Goal: Transaction & Acquisition: Subscribe to service/newsletter

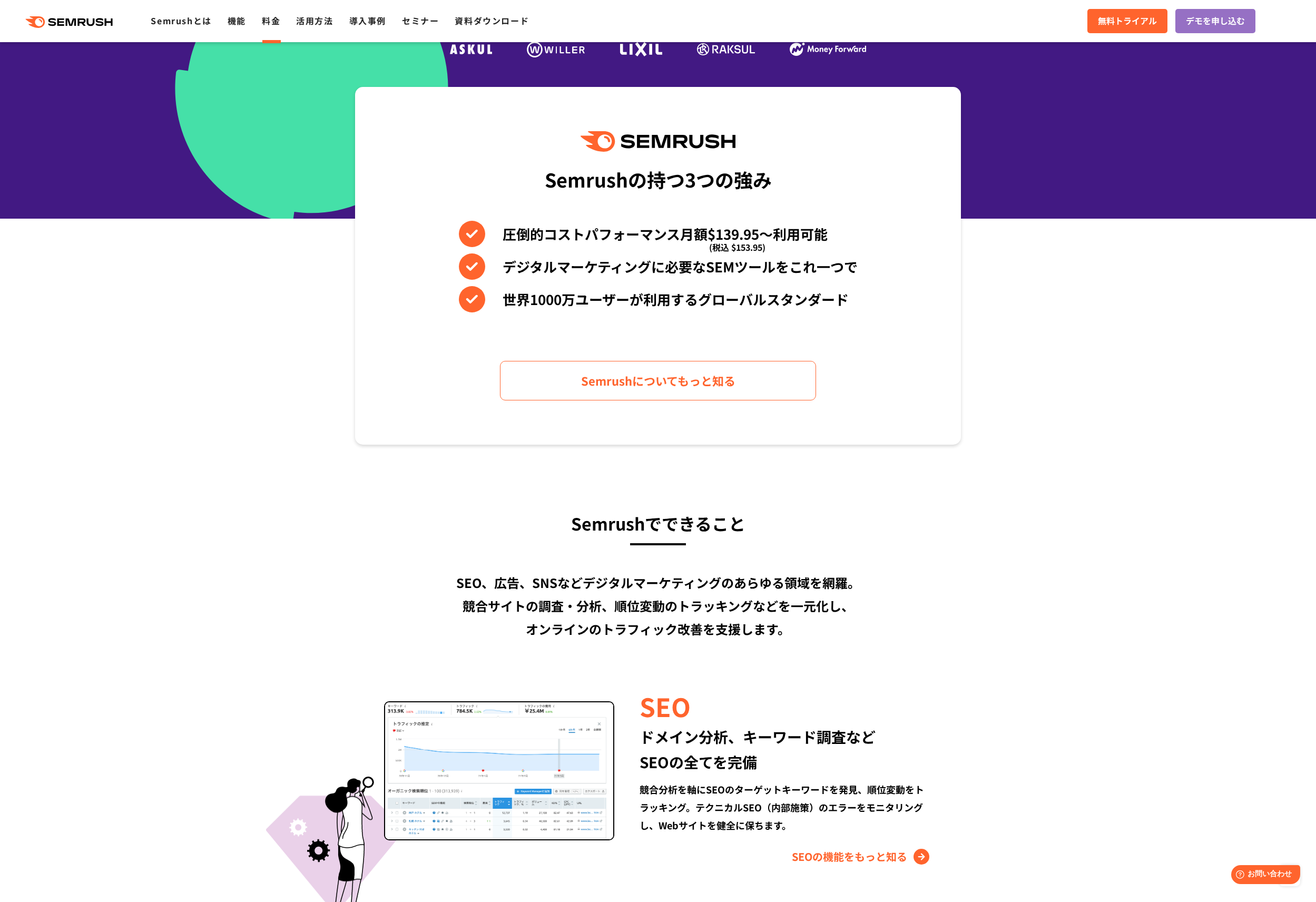
click at [270, 22] on link "料金" at bounding box center [271, 20] width 19 height 12
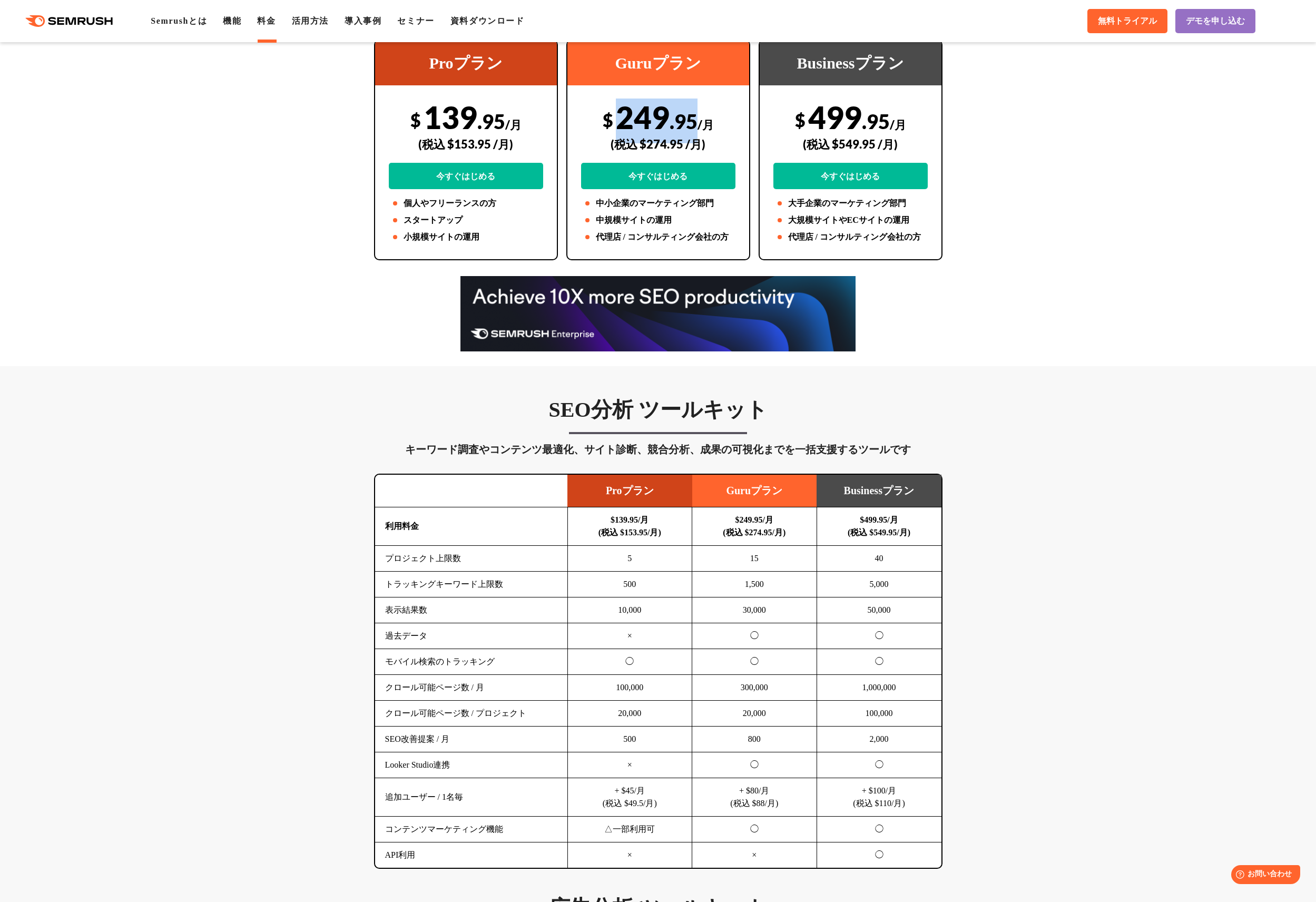
drag, startPoint x: 616, startPoint y: 118, endPoint x: 694, endPoint y: 116, distance: 78.0
click at [694, 116] on div "$ 249 .95 /月 (税込 $274.95 /月) 今すぐはじめる" at bounding box center [658, 144] width 154 height 91
copy div "249 .95"
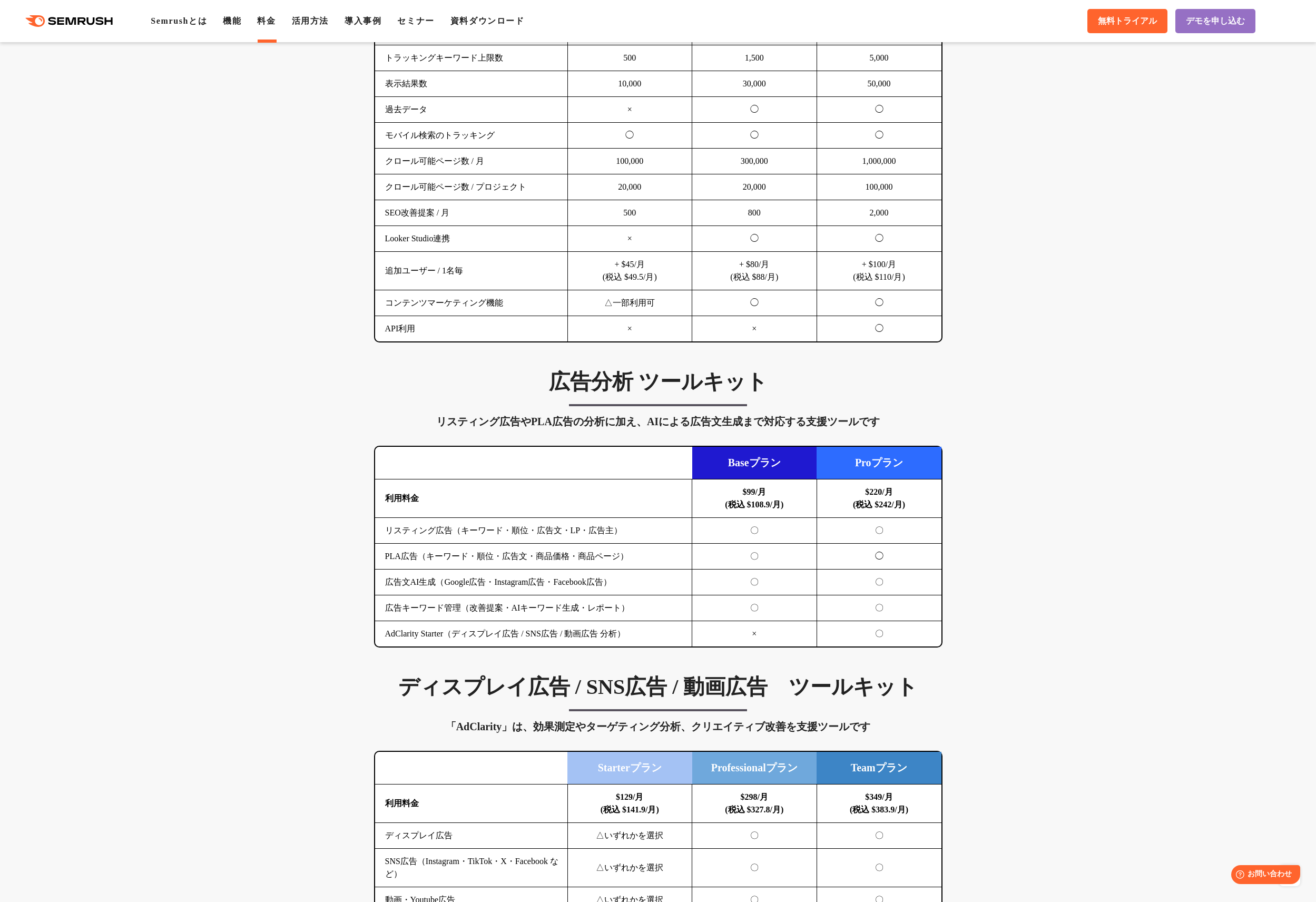
scroll to position [790, 0]
click at [316, 25] on link "活用方法" at bounding box center [310, 20] width 37 height 9
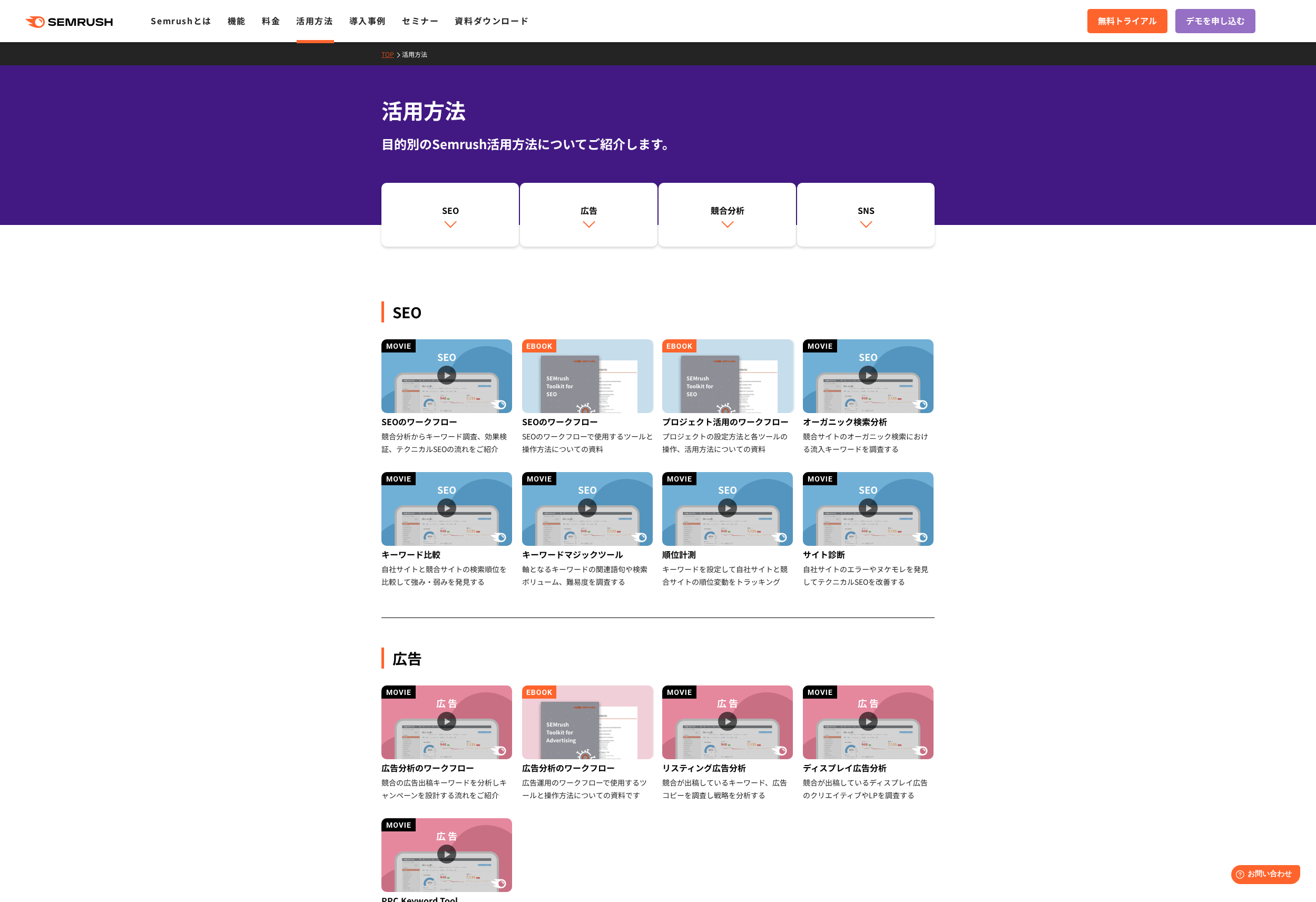
click at [993, 431] on section "SEO SEOのワークフロー 競合分析からキーワード調査、効果検証、テクニカルSEOの流れをご紹介 SEOのワークフロー SEOのワークフローで使用するツール…" at bounding box center [658, 816] width 1316 height 1148
click at [1130, 20] on span "無料トライアル" at bounding box center [1127, 21] width 59 height 14
click at [252, 213] on div "SEO 広告 競合分析 SNS" at bounding box center [658, 215] width 1316 height 65
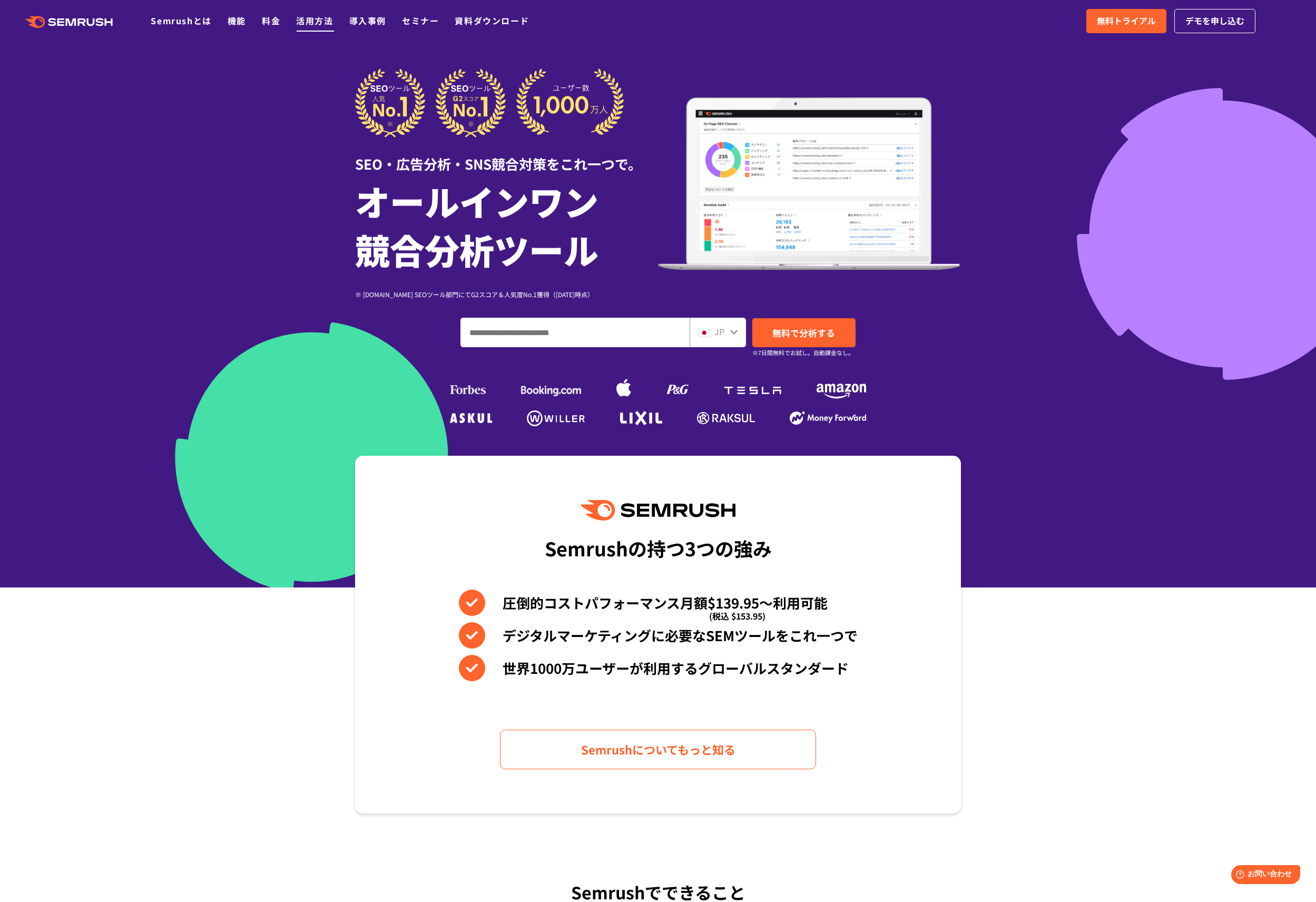
click at [310, 22] on link "活用方法" at bounding box center [314, 20] width 37 height 12
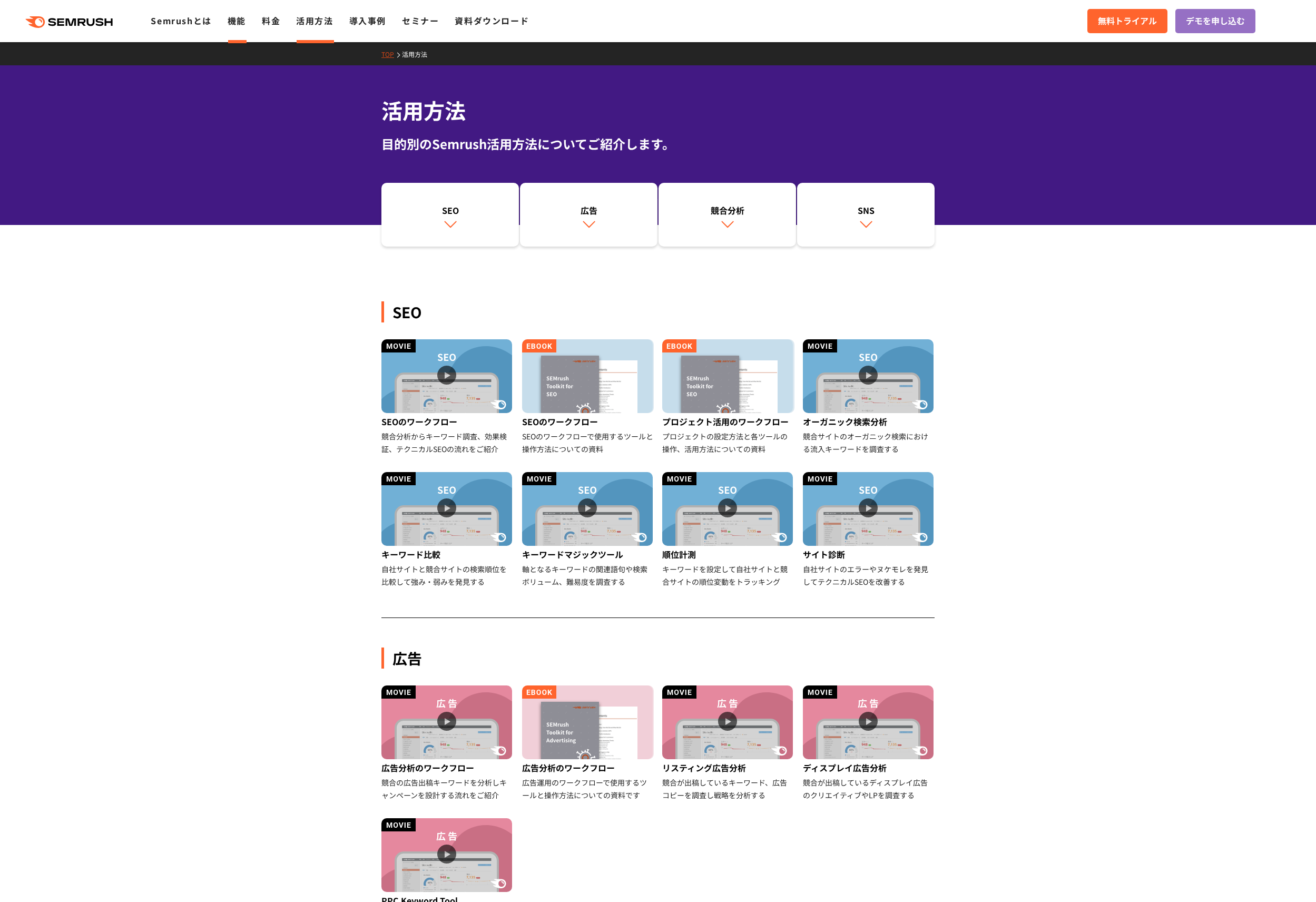
click at [245, 23] on link "機能" at bounding box center [237, 20] width 19 height 12
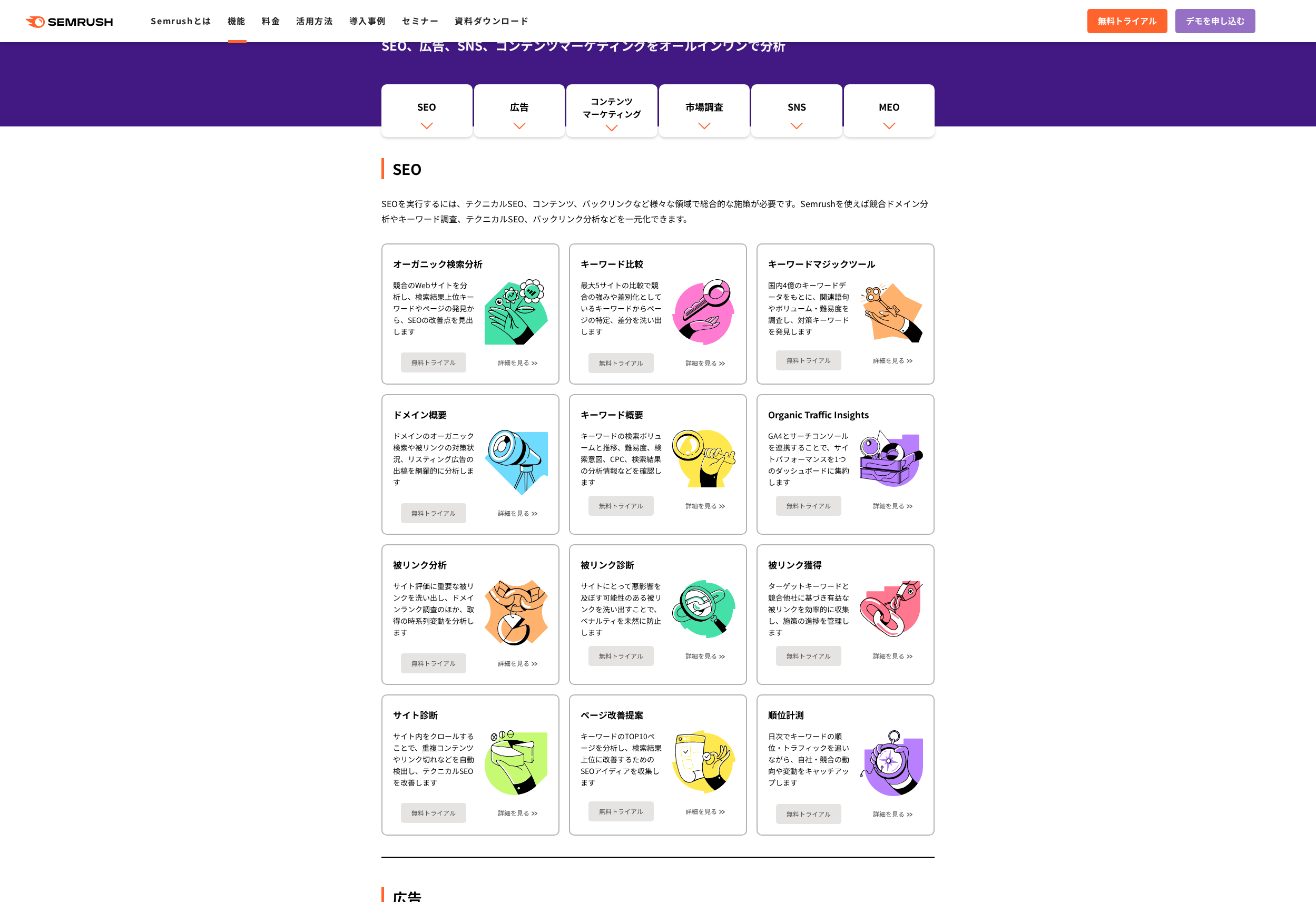
scroll to position [105, 0]
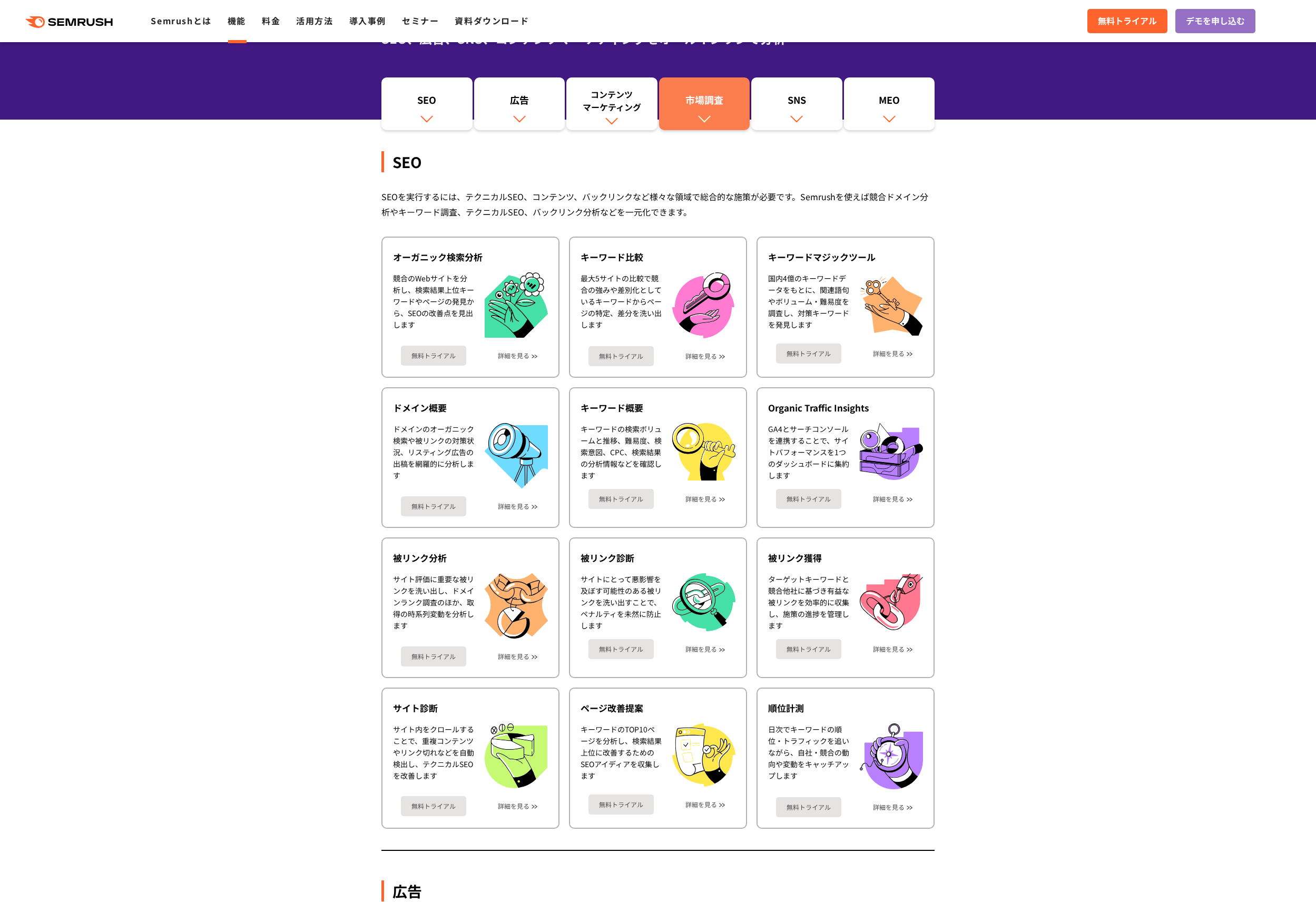
click at [684, 99] on div "市場調査" at bounding box center [705, 102] width 81 height 18
